Goal: Information Seeking & Learning: Find specific page/section

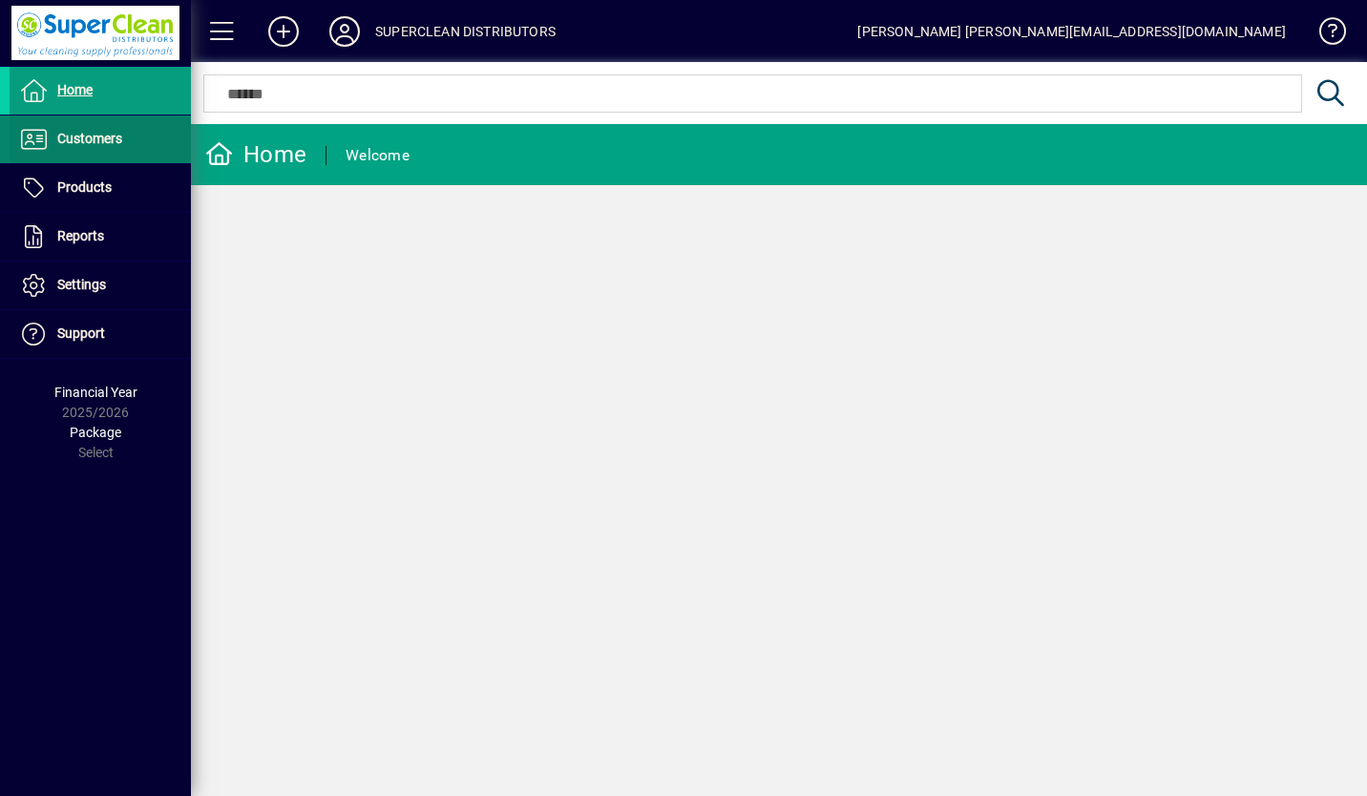
click at [114, 134] on span "Customers" at bounding box center [89, 138] width 65 height 15
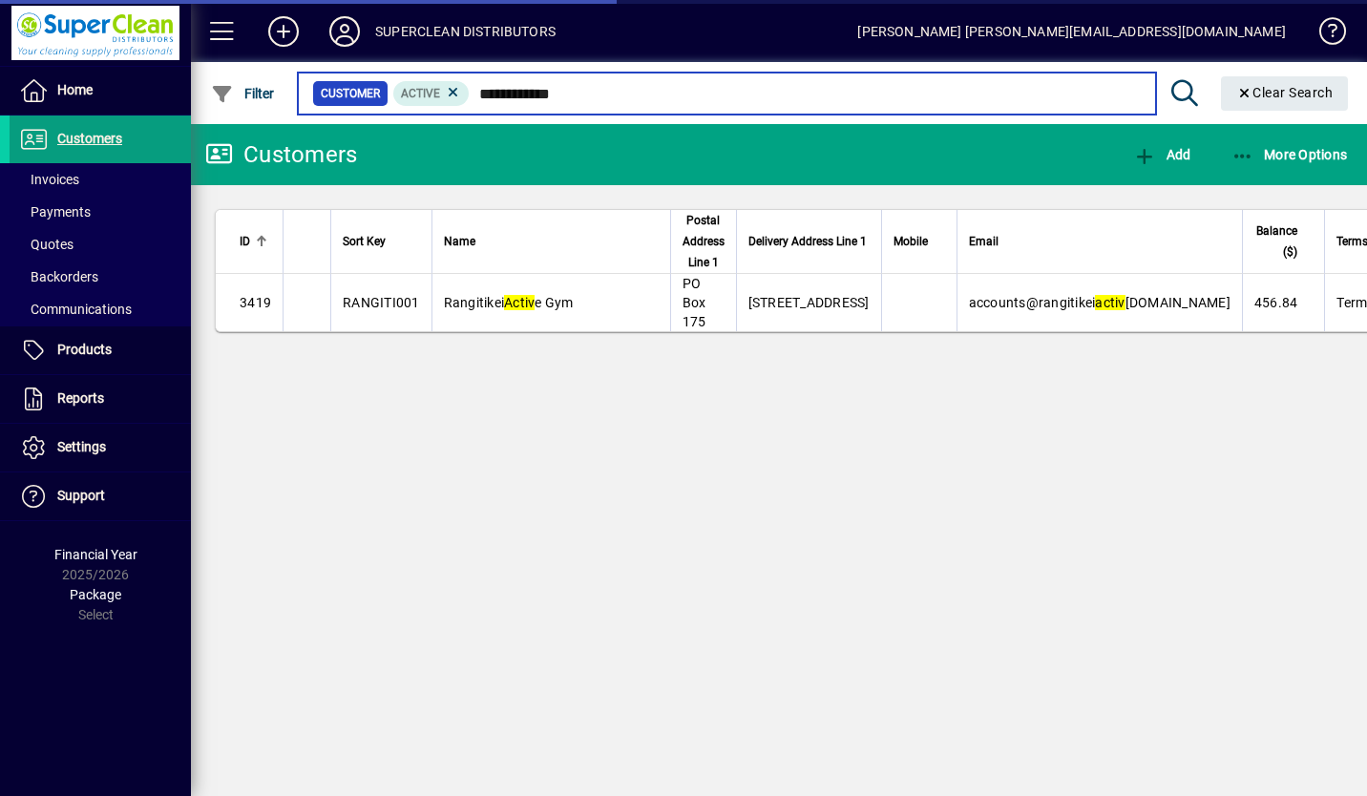
type input "**********"
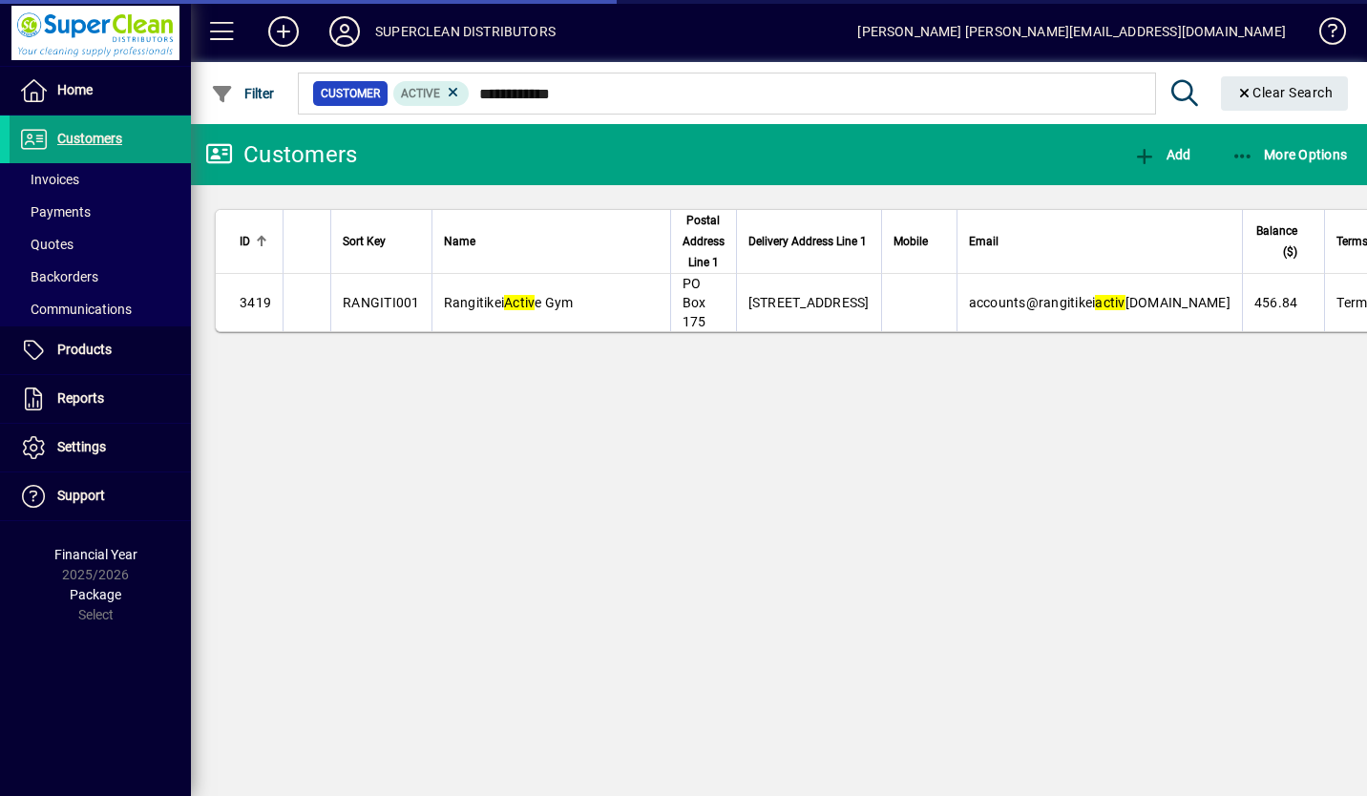
click at [500, 371] on div "Customers Add More Options ID Sort Key Name Postal Address Line 1 Delivery Addr…" at bounding box center [779, 460] width 1176 height 672
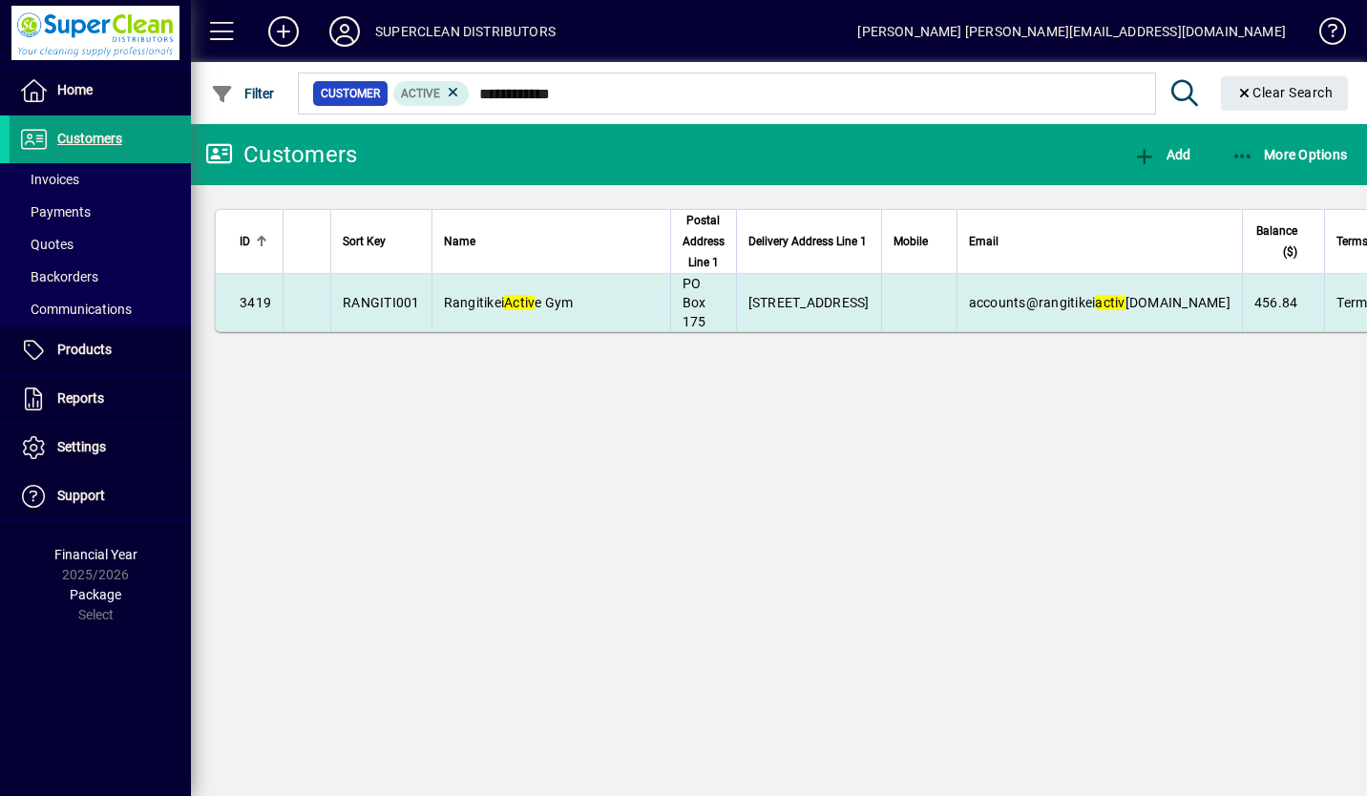
click at [476, 303] on span "Rangitikei Activ e Gym" at bounding box center [509, 302] width 130 height 15
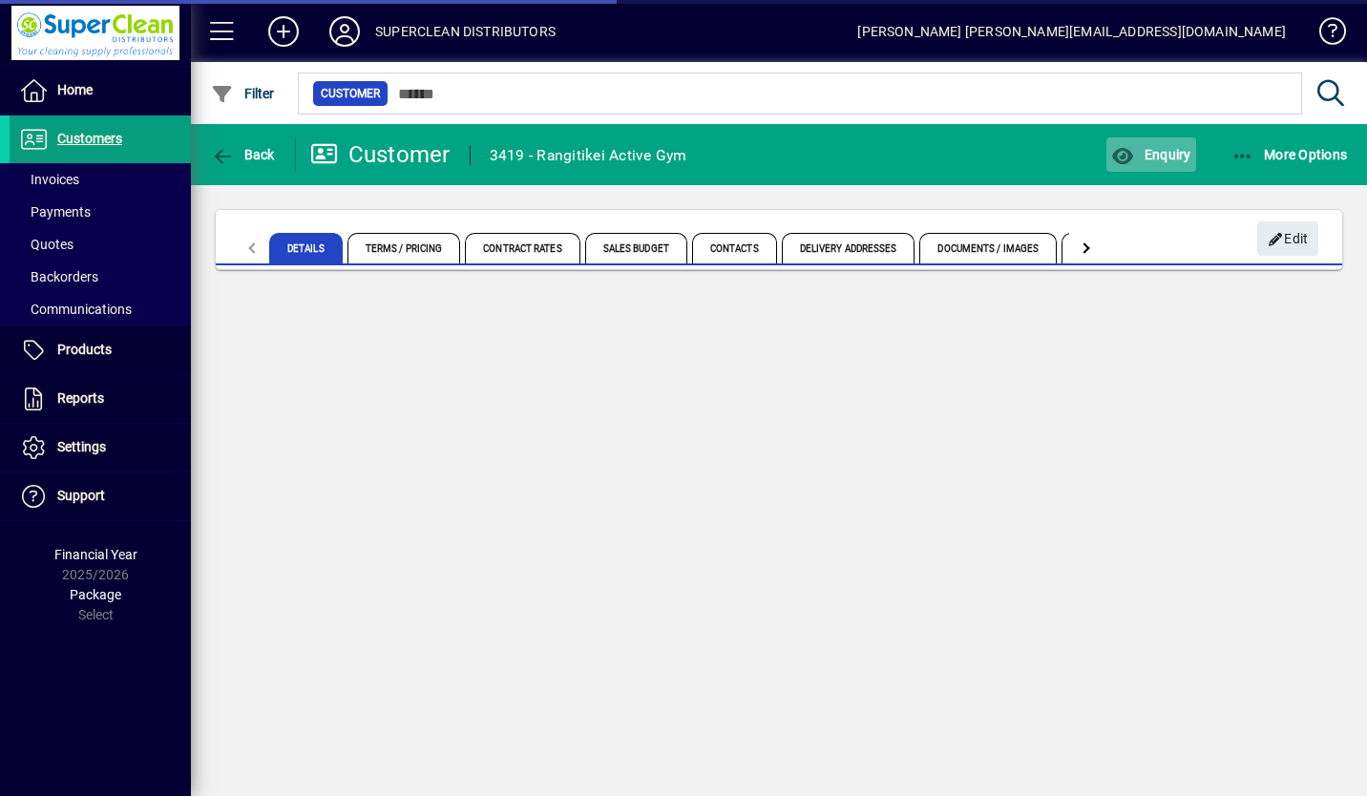
click at [1167, 164] on span "button" at bounding box center [1151, 155] width 89 height 46
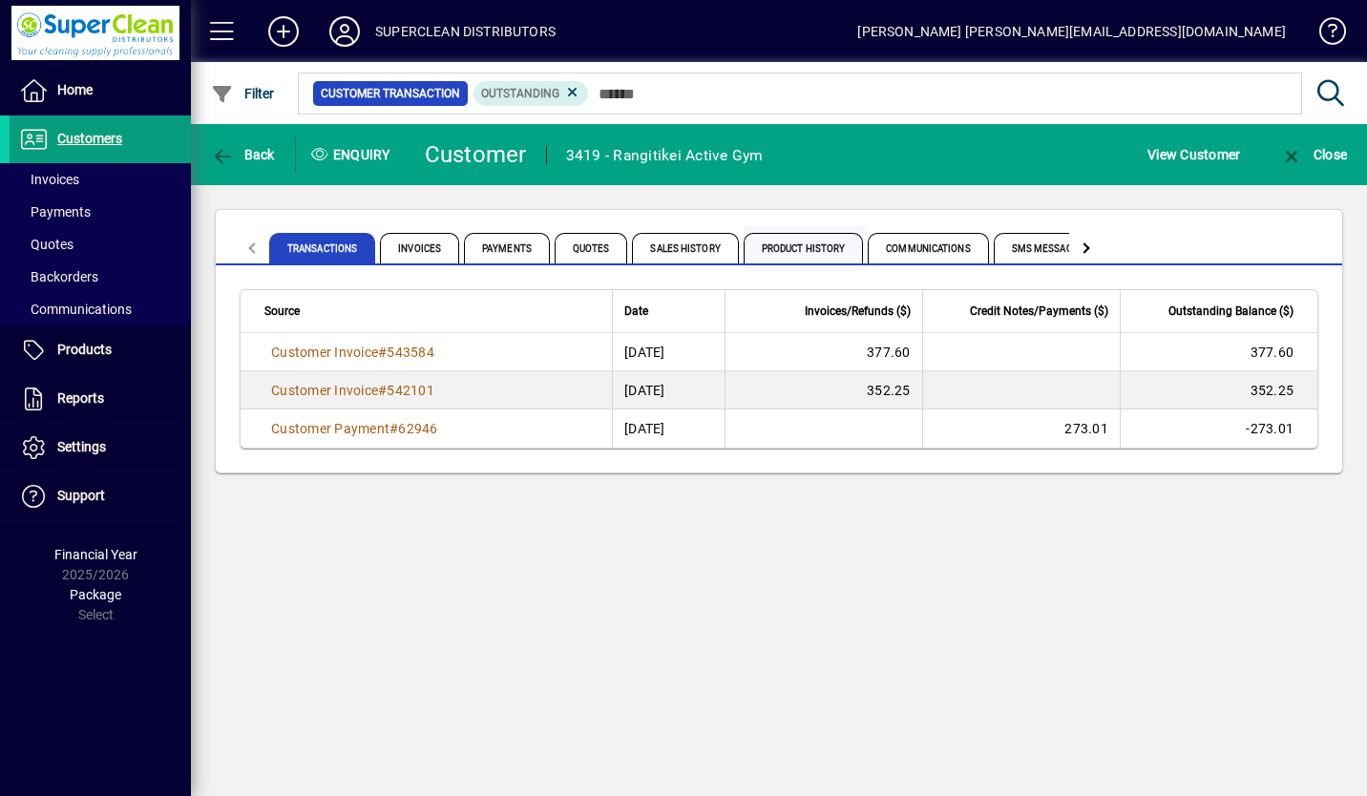
click at [821, 263] on span "Product History" at bounding box center [804, 248] width 120 height 31
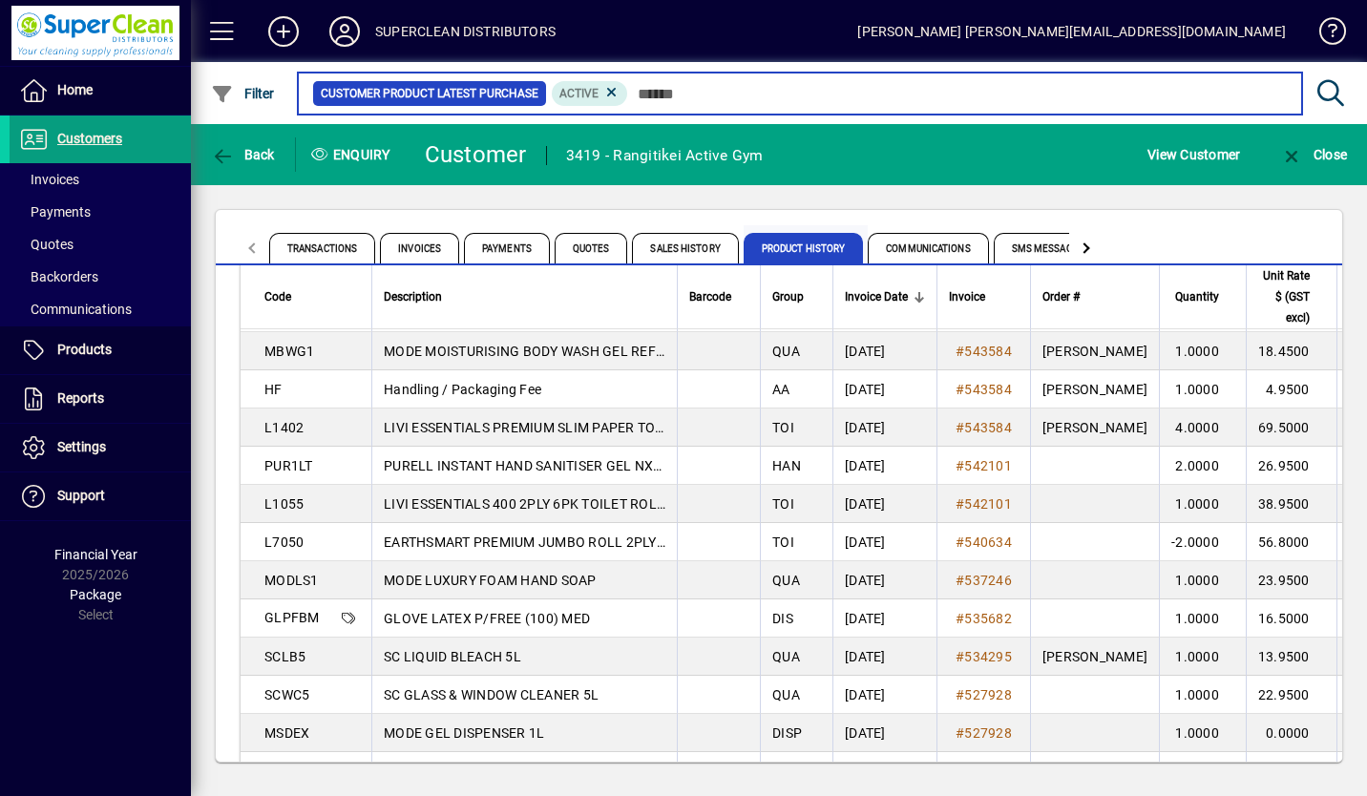
scroll to position [114, 0]
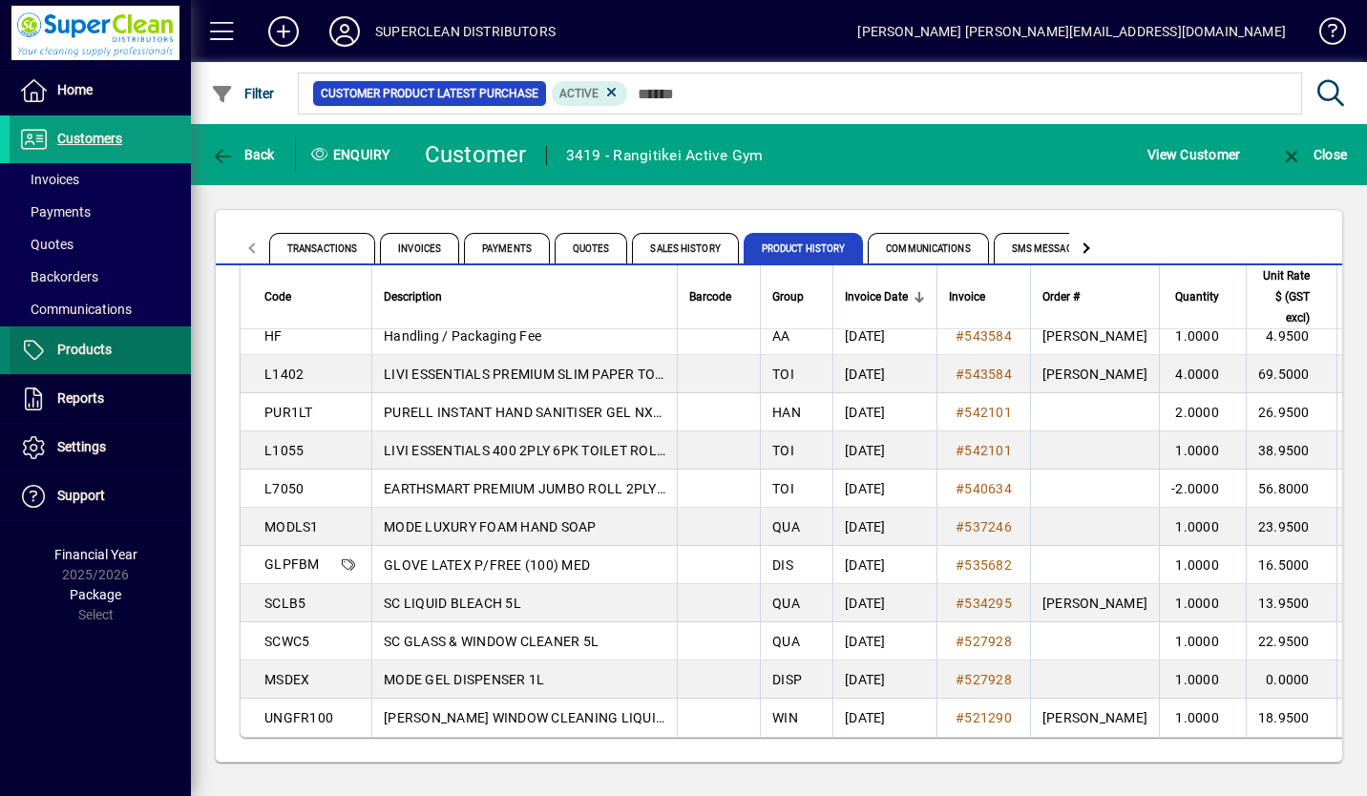
click at [89, 356] on span "Products" at bounding box center [84, 349] width 54 height 15
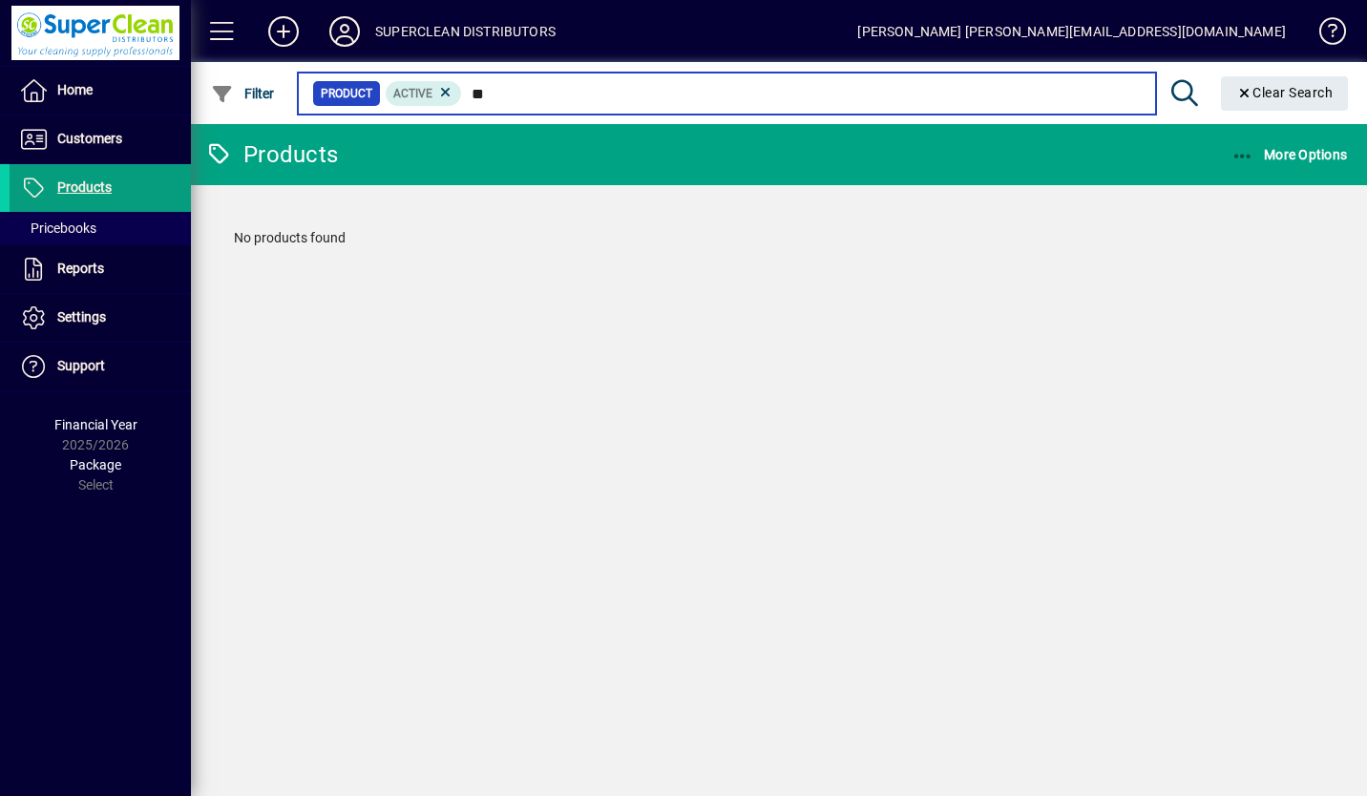
type input "*"
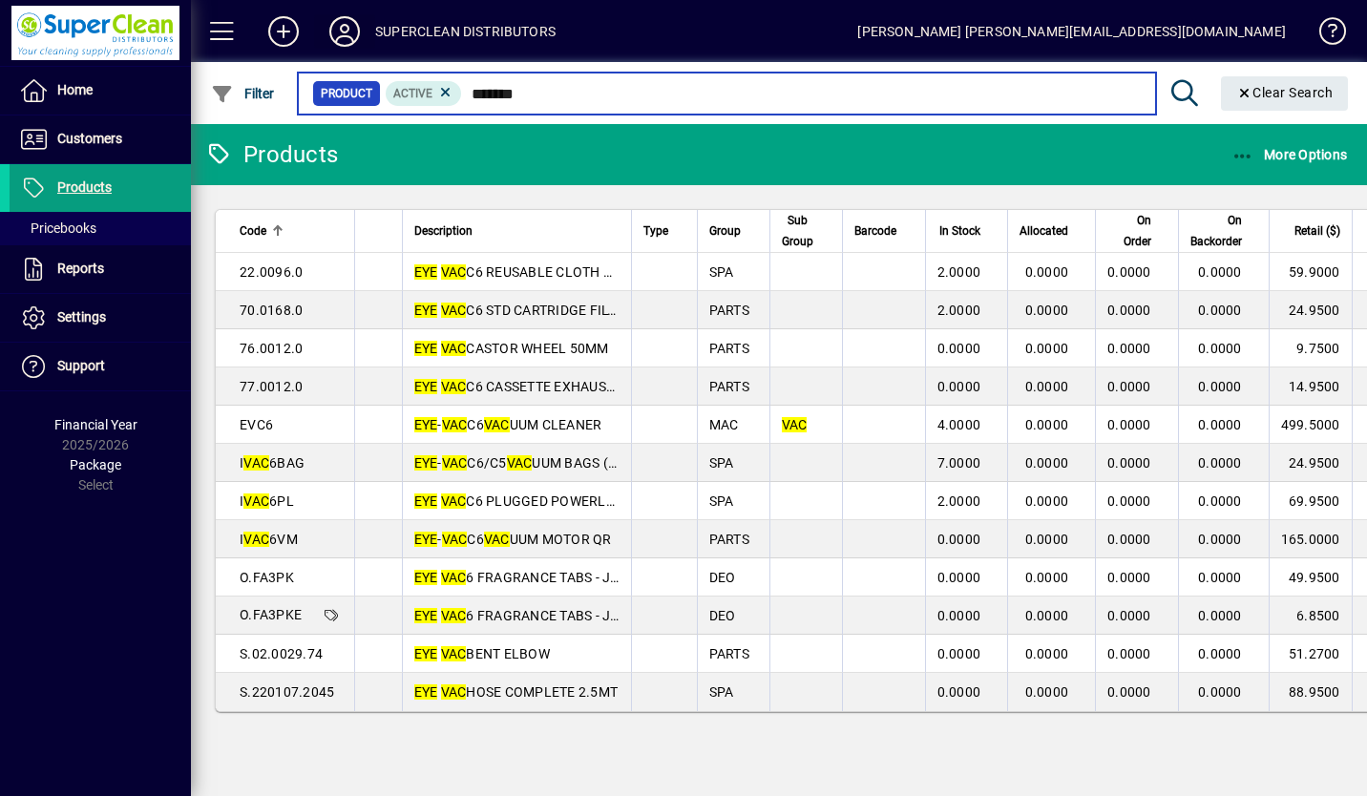
type input "*******"
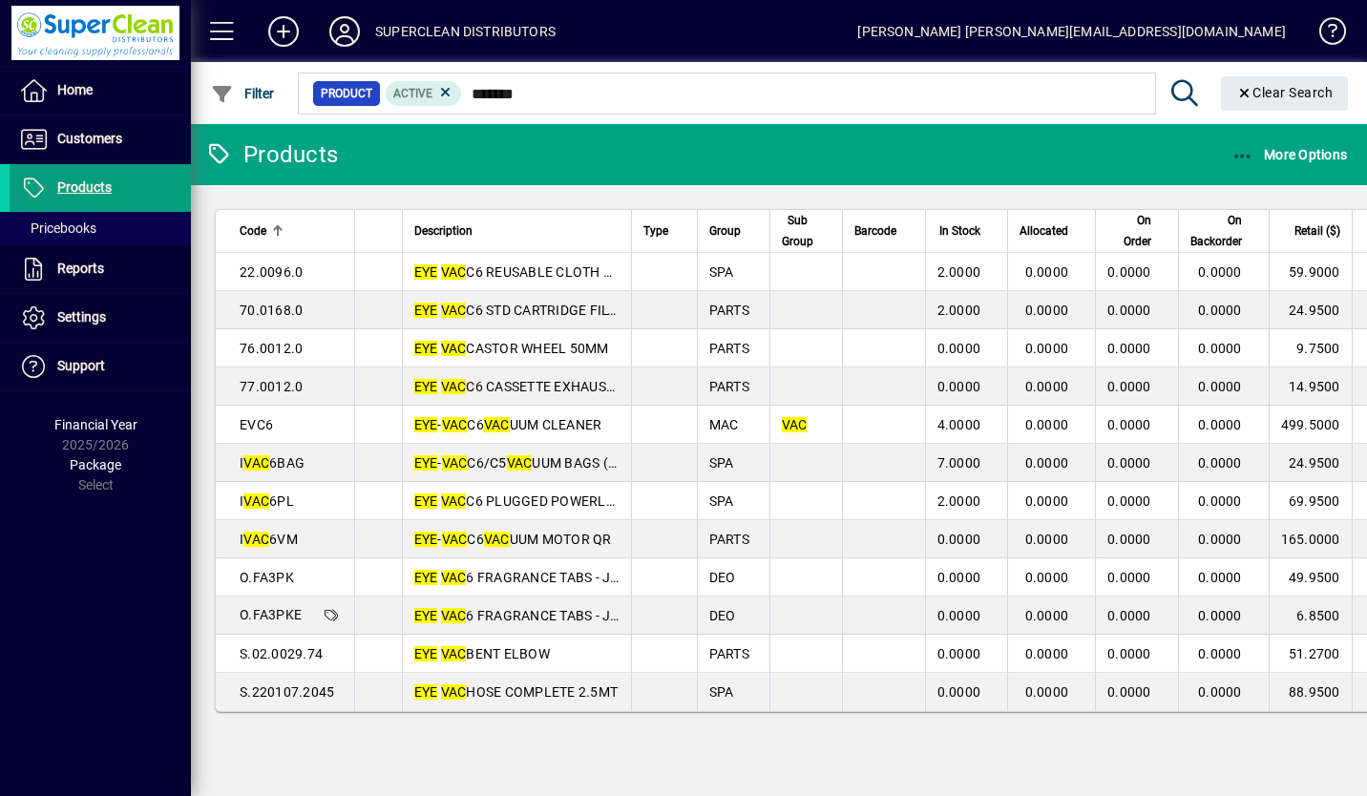
click at [348, 32] on icon at bounding box center [345, 31] width 38 height 31
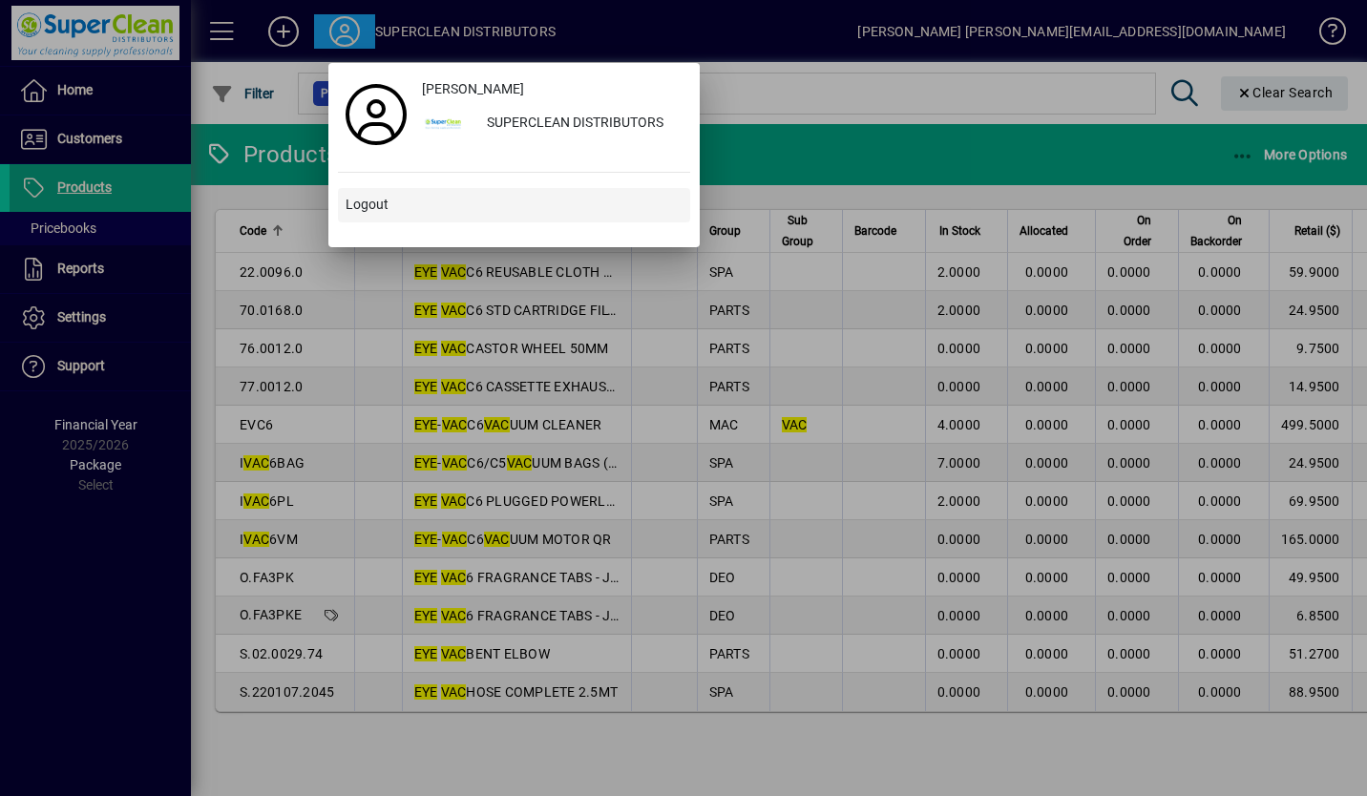
click at [378, 206] on span "Logout" at bounding box center [367, 205] width 43 height 20
